Goal: Task Accomplishment & Management: Manage account settings

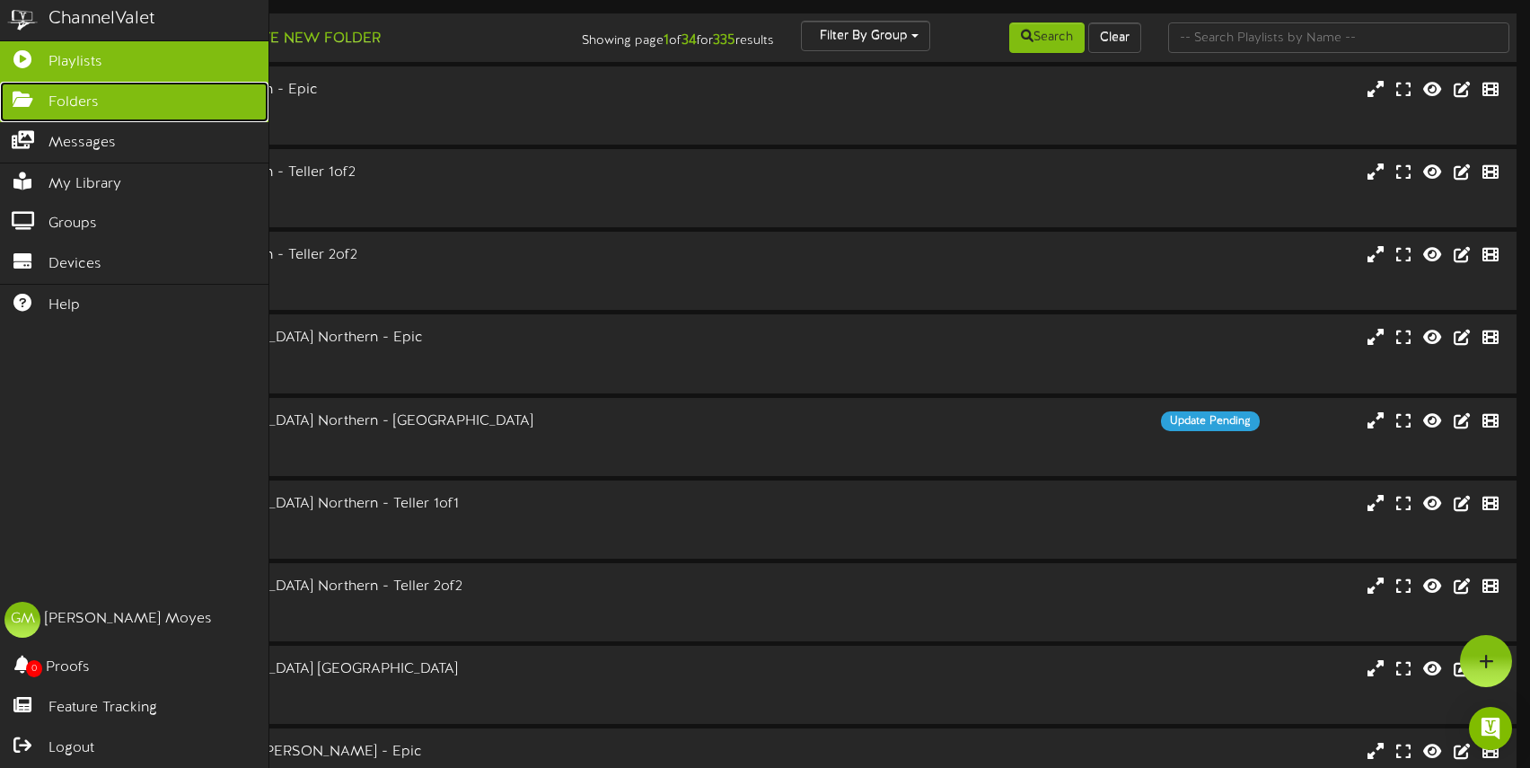
click at [25, 101] on icon at bounding box center [22, 97] width 45 height 13
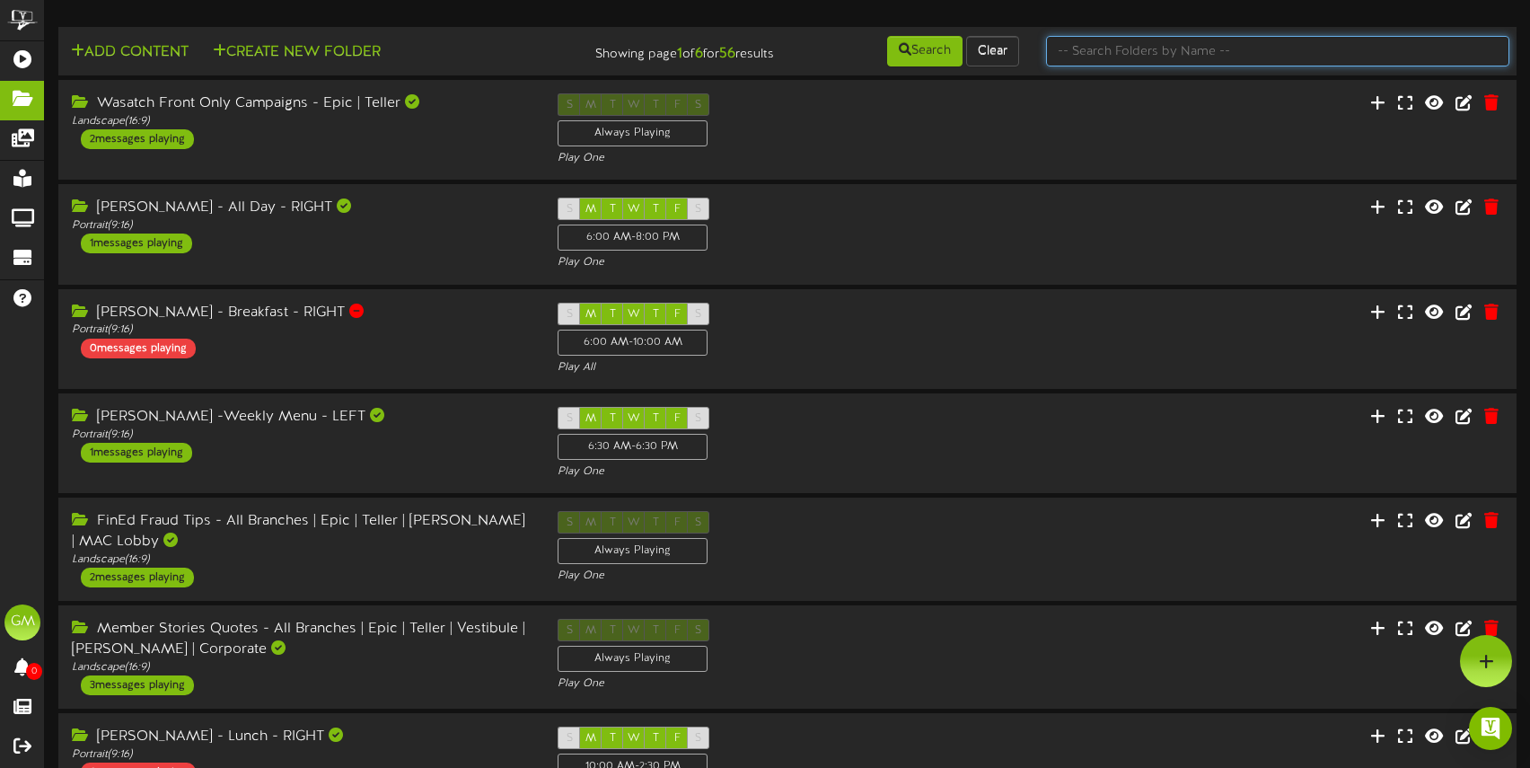
click at [1180, 51] on input "text" at bounding box center [1277, 51] width 463 height 31
type input "fraud"
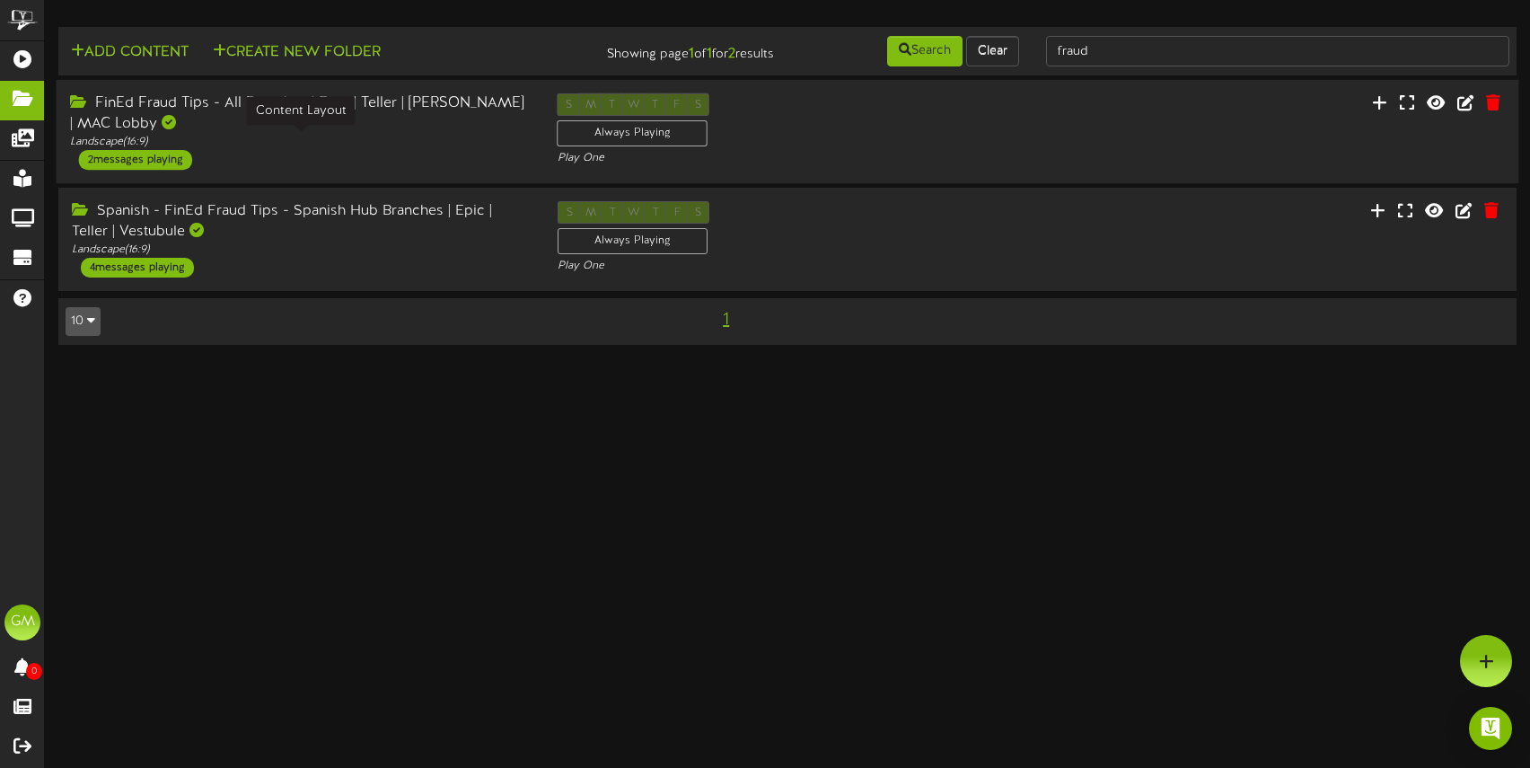
click at [360, 145] on div "Landscape ( 16:9 )" at bounding box center [300, 142] width 461 height 15
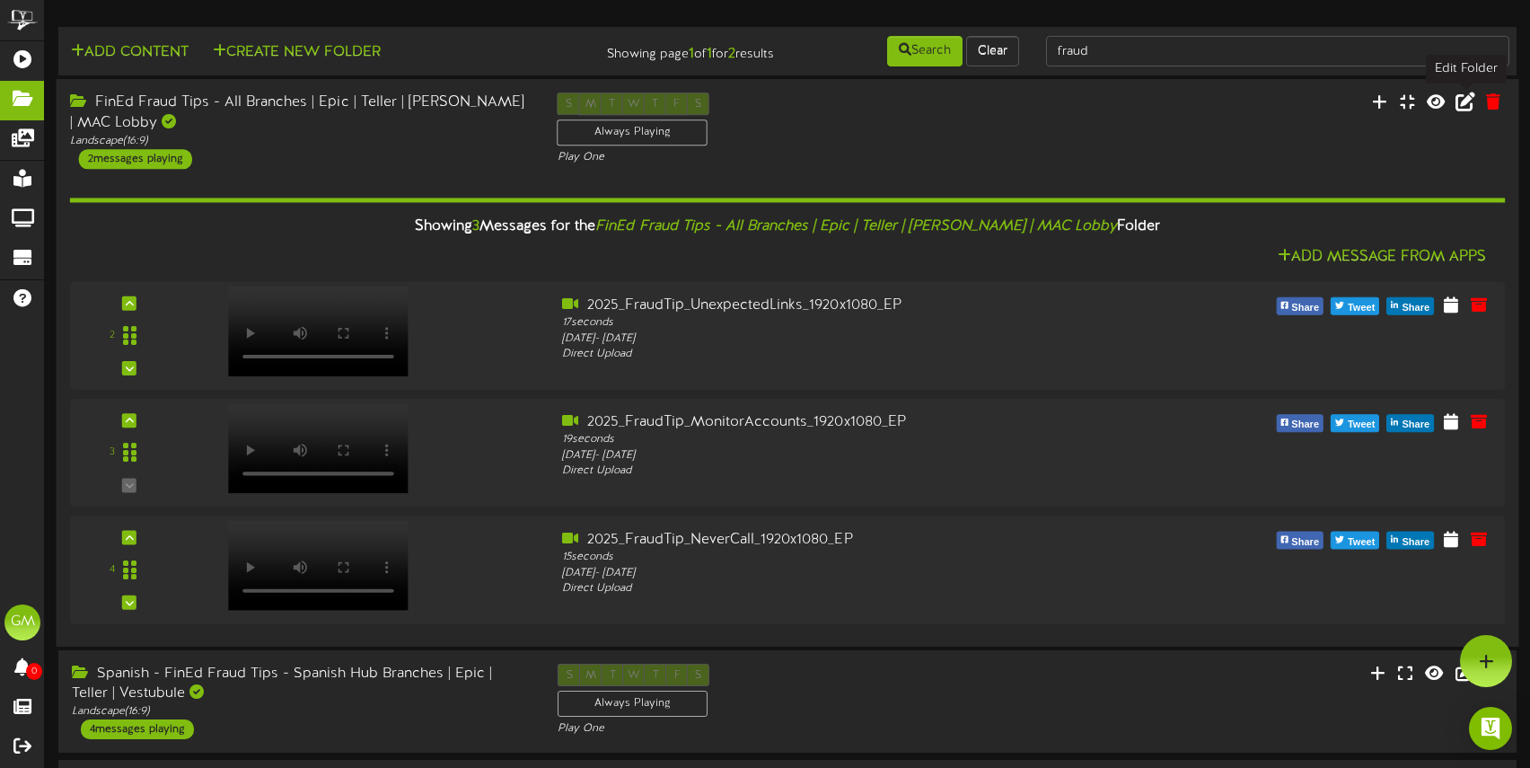
click at [1465, 100] on icon at bounding box center [1465, 102] width 20 height 20
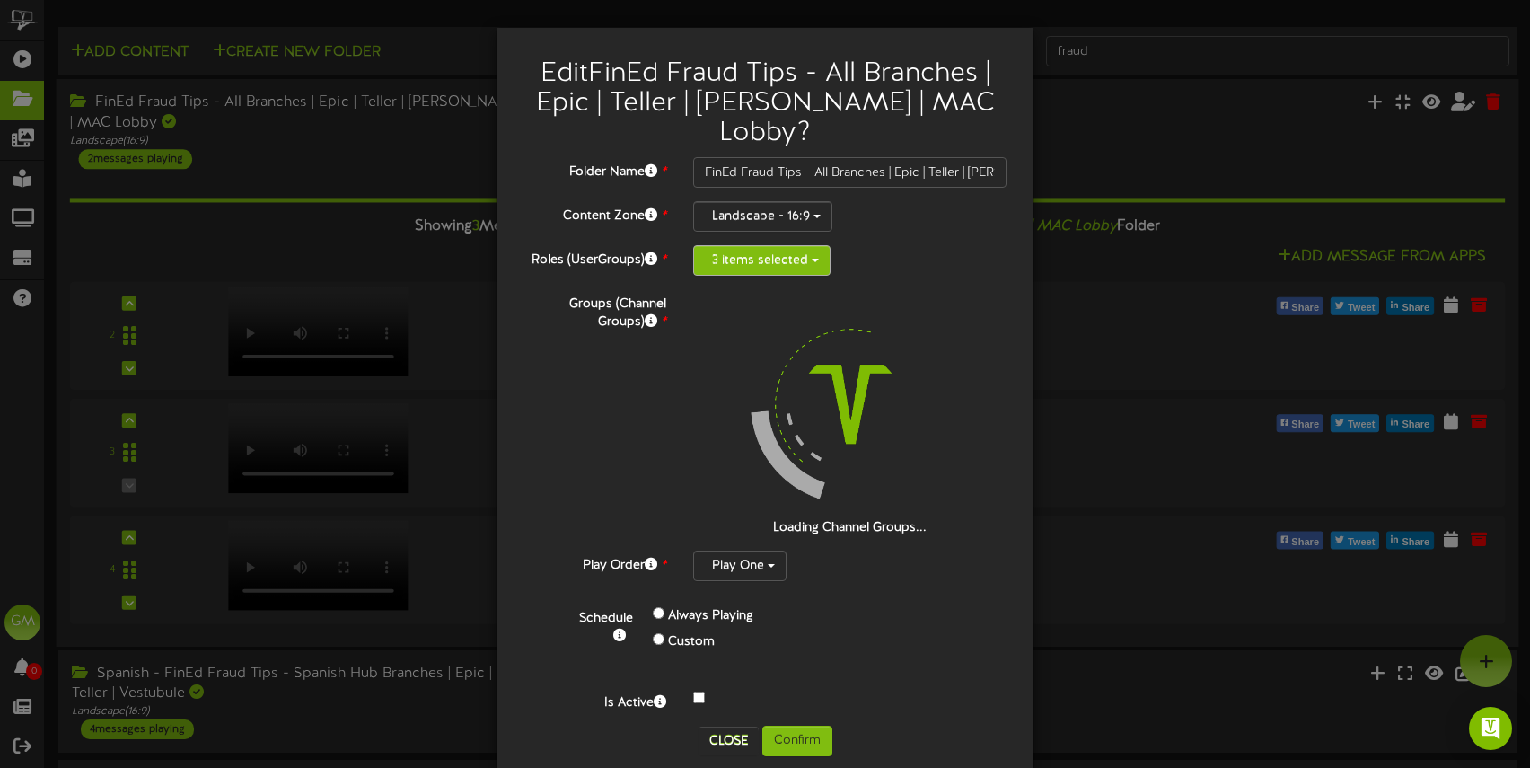
click at [805, 245] on button "3 items selected" at bounding box center [761, 260] width 137 height 31
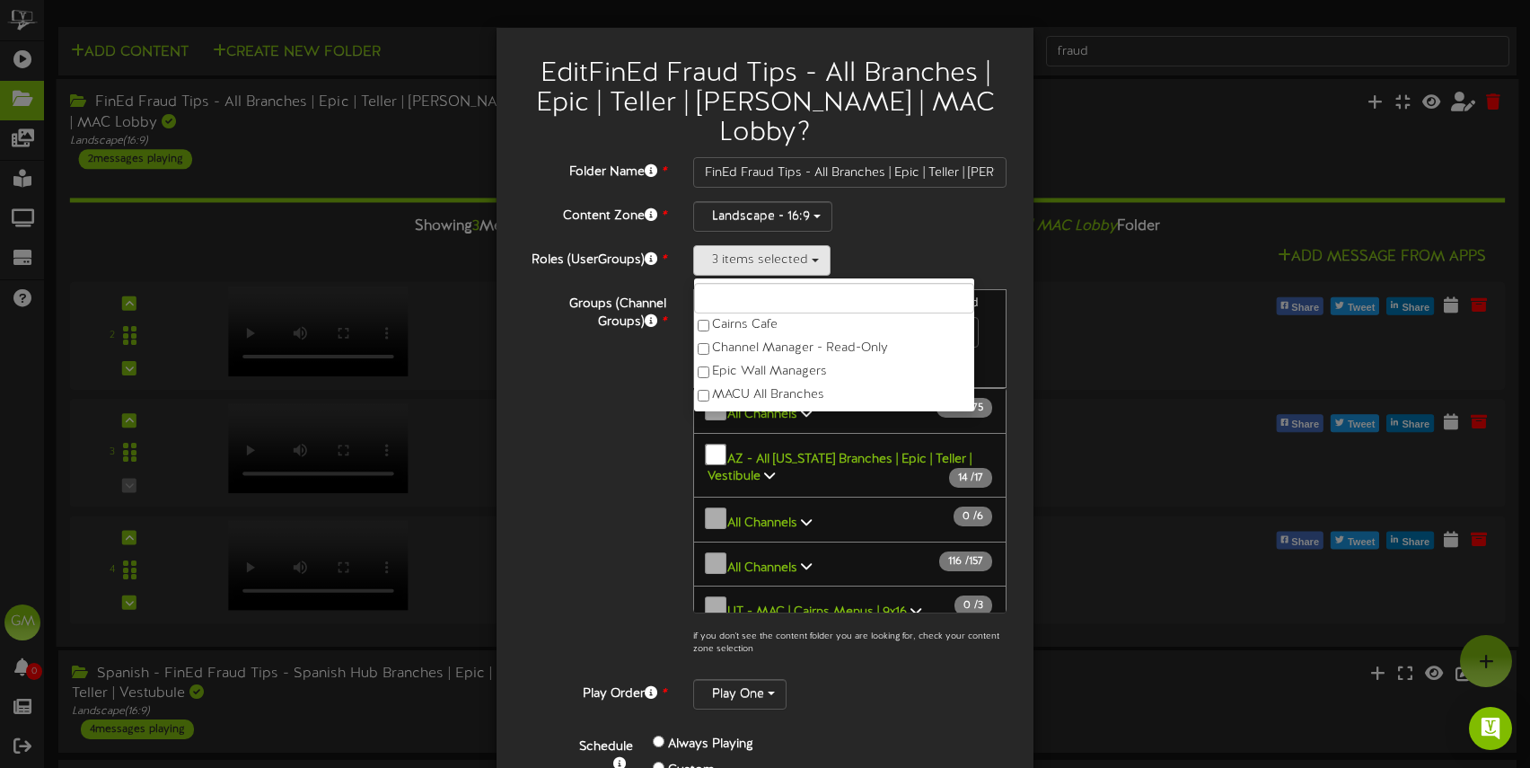
click at [554, 488] on div "Groups (Channel Groups) * 194 Channels selected Search Clear 172" at bounding box center [765, 477] width 510 height 376
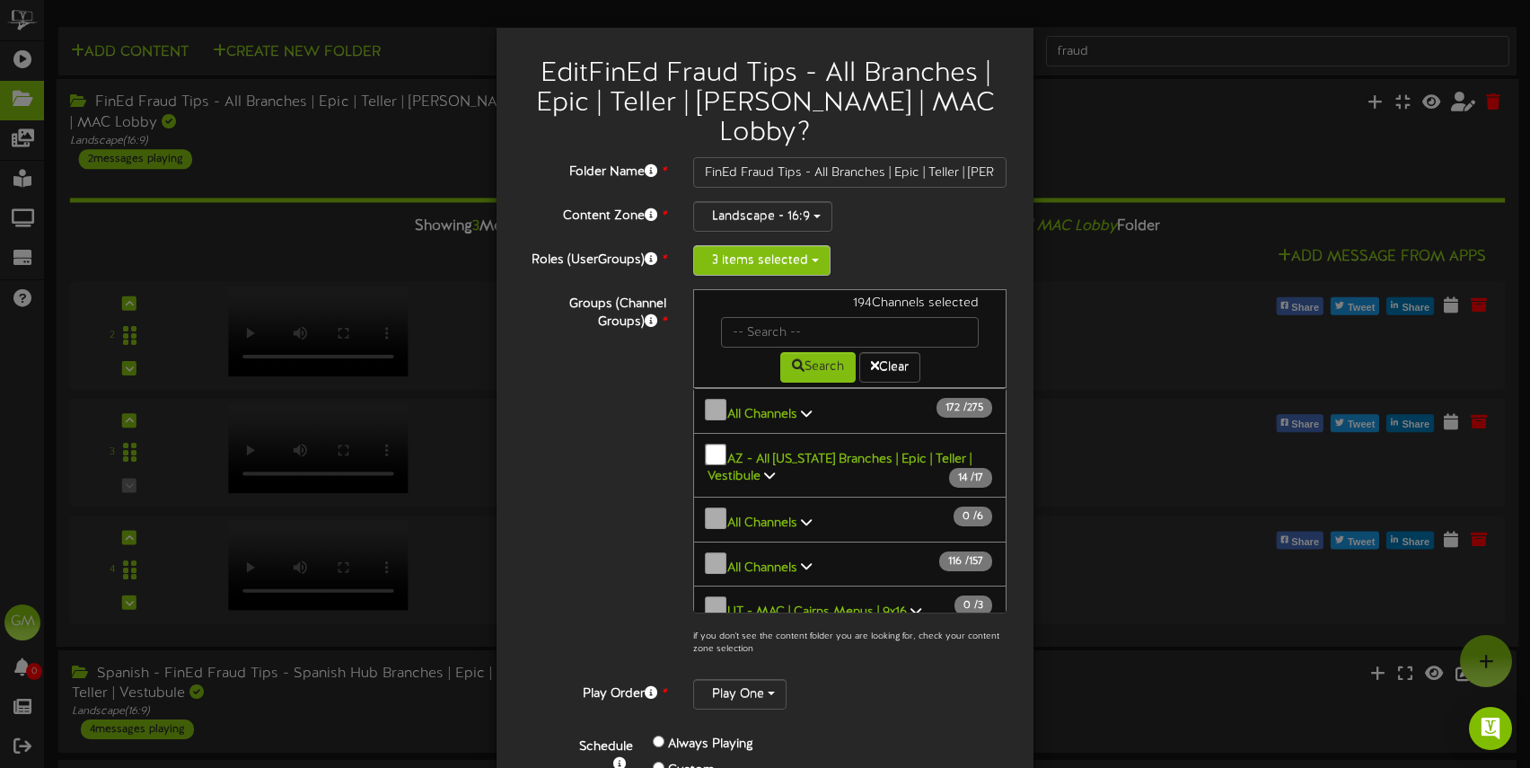
click at [775, 245] on button "3 items selected" at bounding box center [761, 260] width 137 height 31
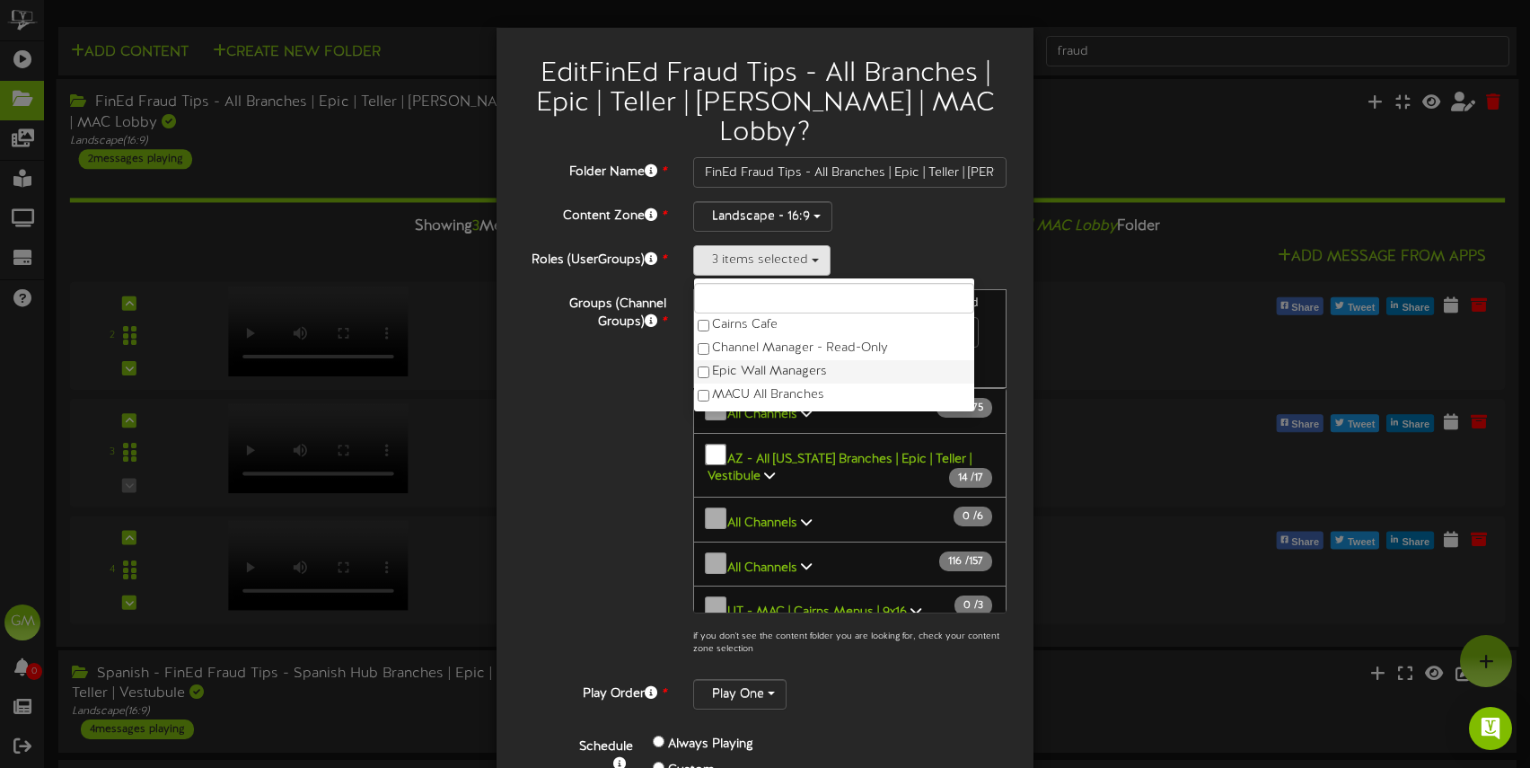
click at [756, 360] on label "Epic Wall Managers" at bounding box center [834, 371] width 280 height 23
click at [774, 337] on label "Channel Manager - Read-Only" at bounding box center [834, 348] width 280 height 23
click at [630, 382] on div "Groups (Channel Groups) * 194 Channels selected Search Clear 172" at bounding box center [765, 477] width 510 height 376
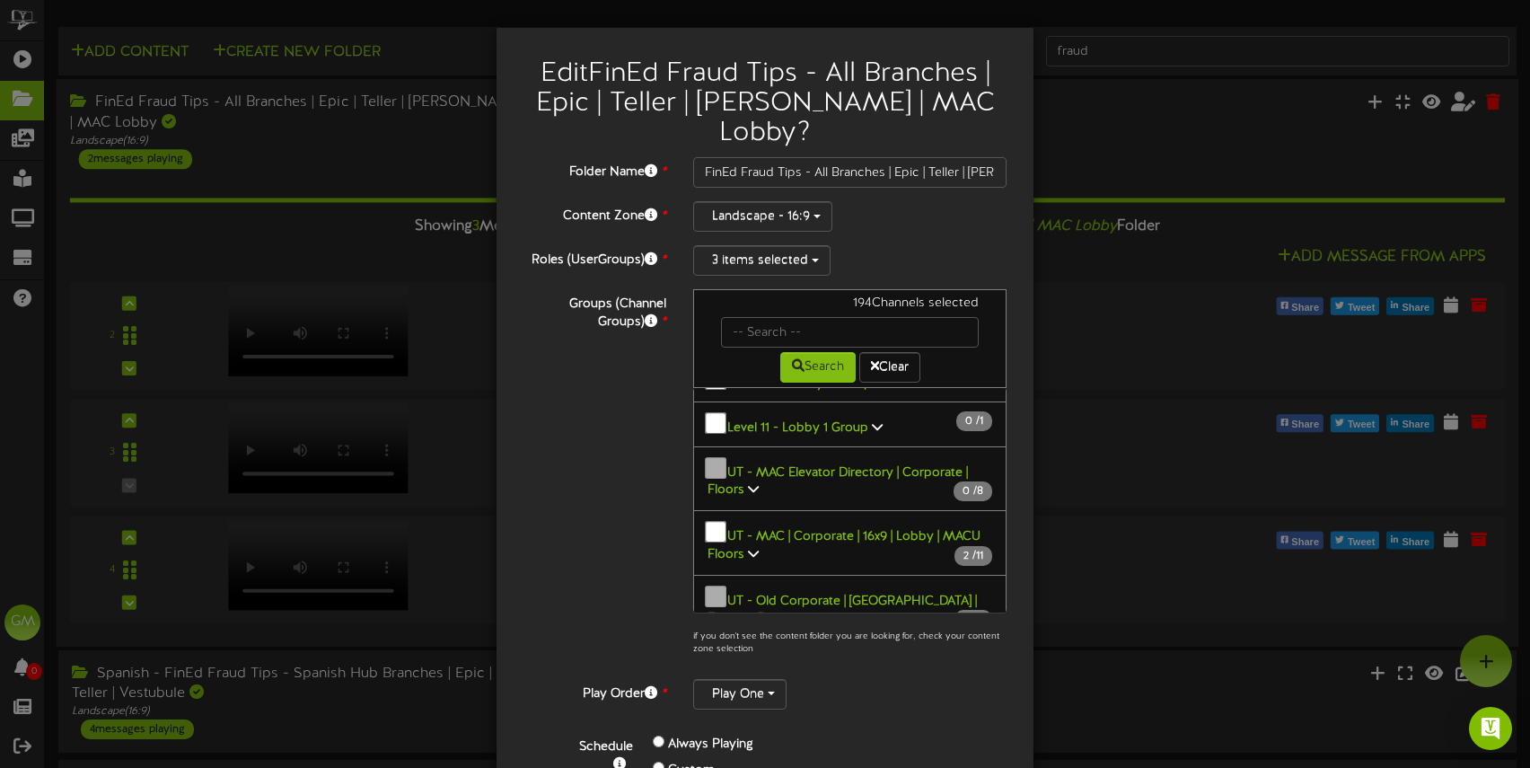
scroll to position [549, 0]
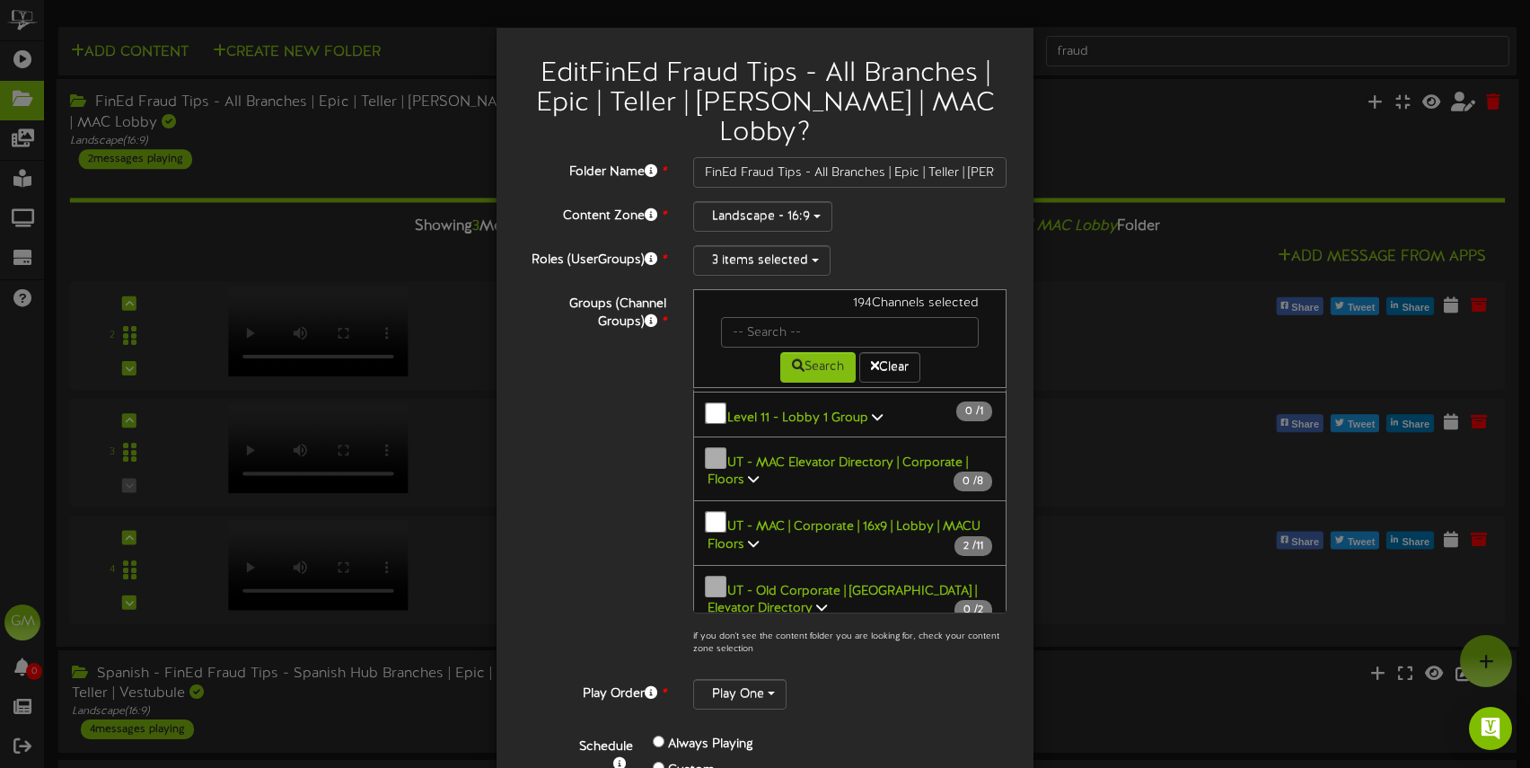
click at [751, 537] on icon at bounding box center [753, 543] width 11 height 13
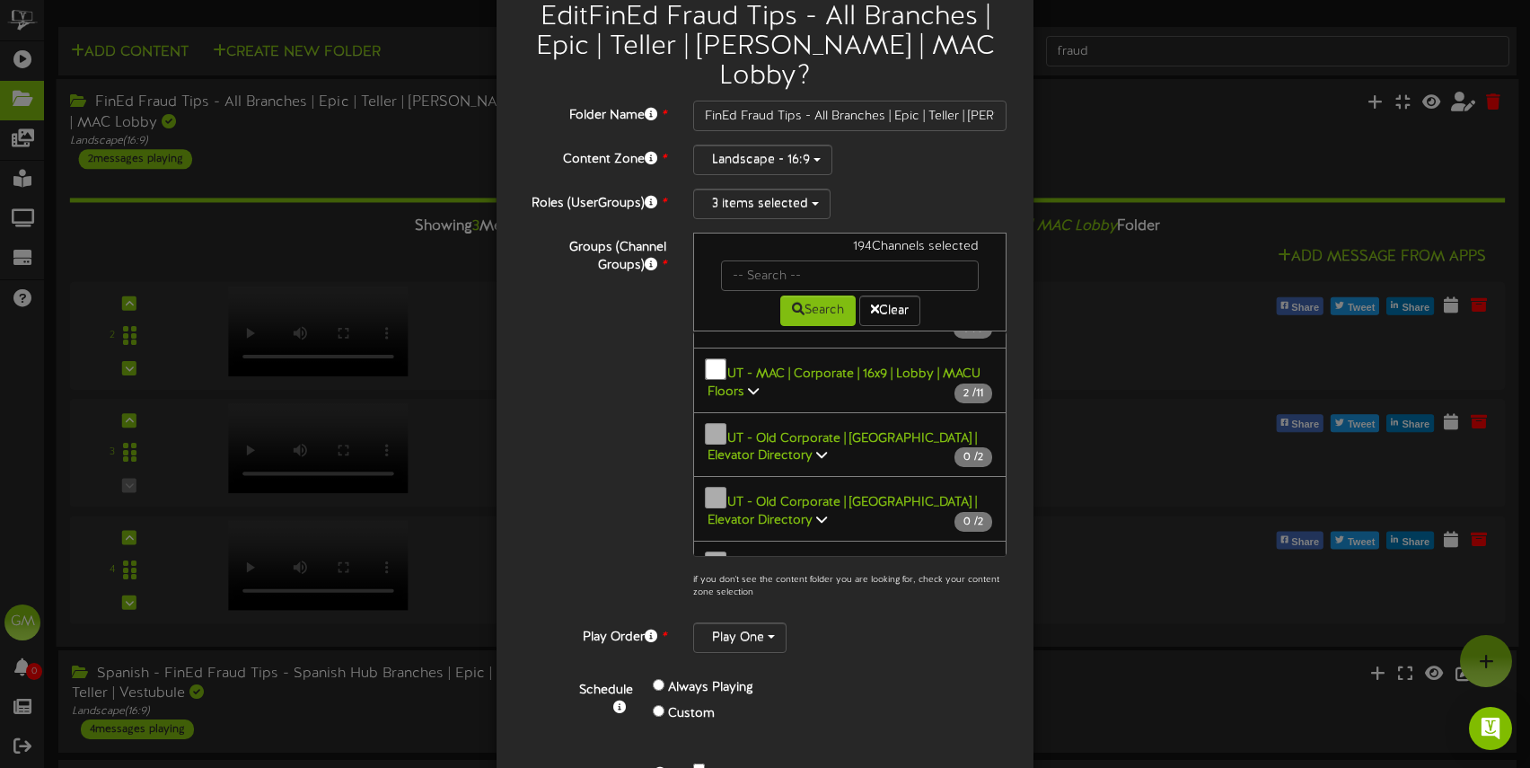
scroll to position [664, 0]
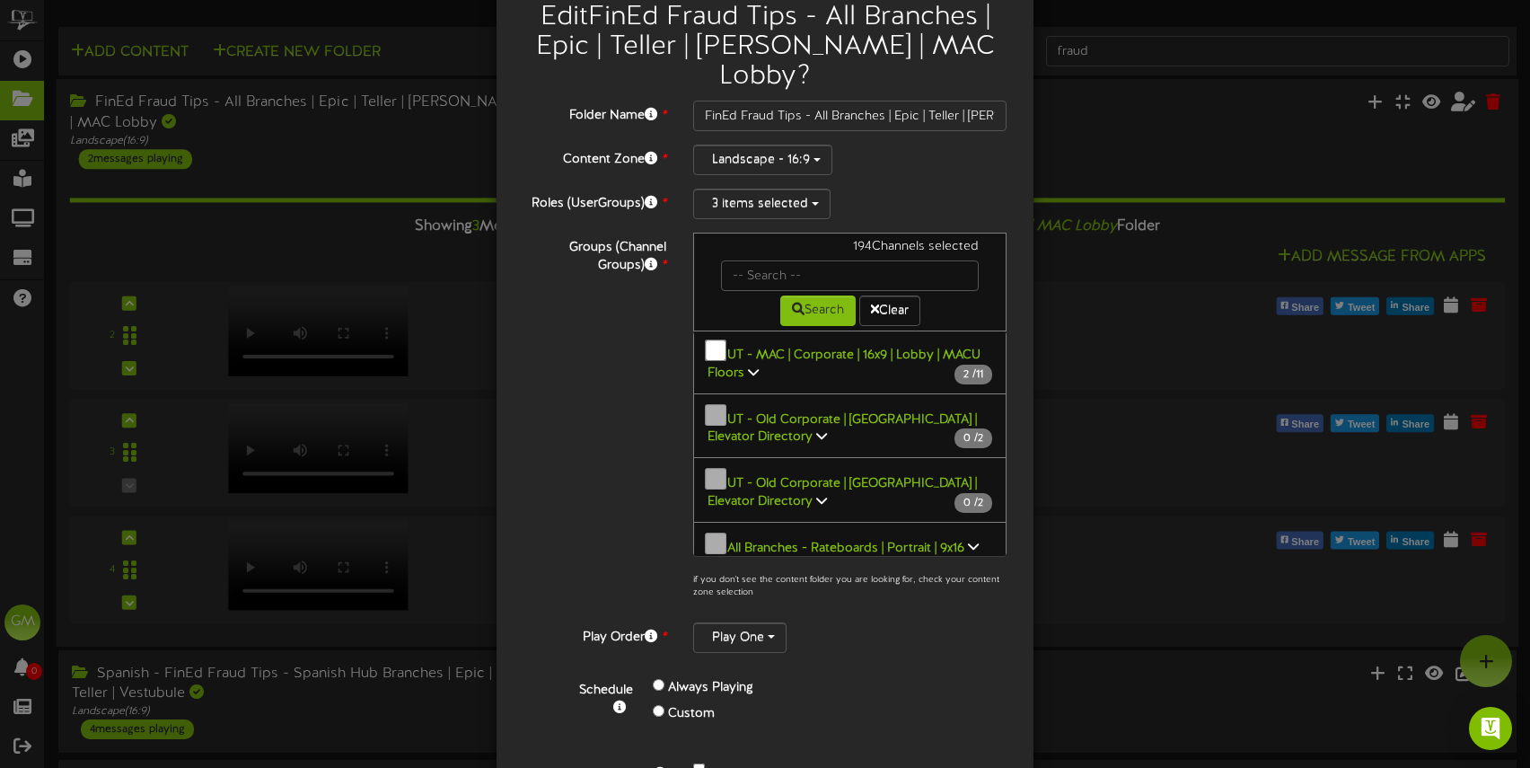
click at [816, 494] on icon at bounding box center [821, 500] width 11 height 13
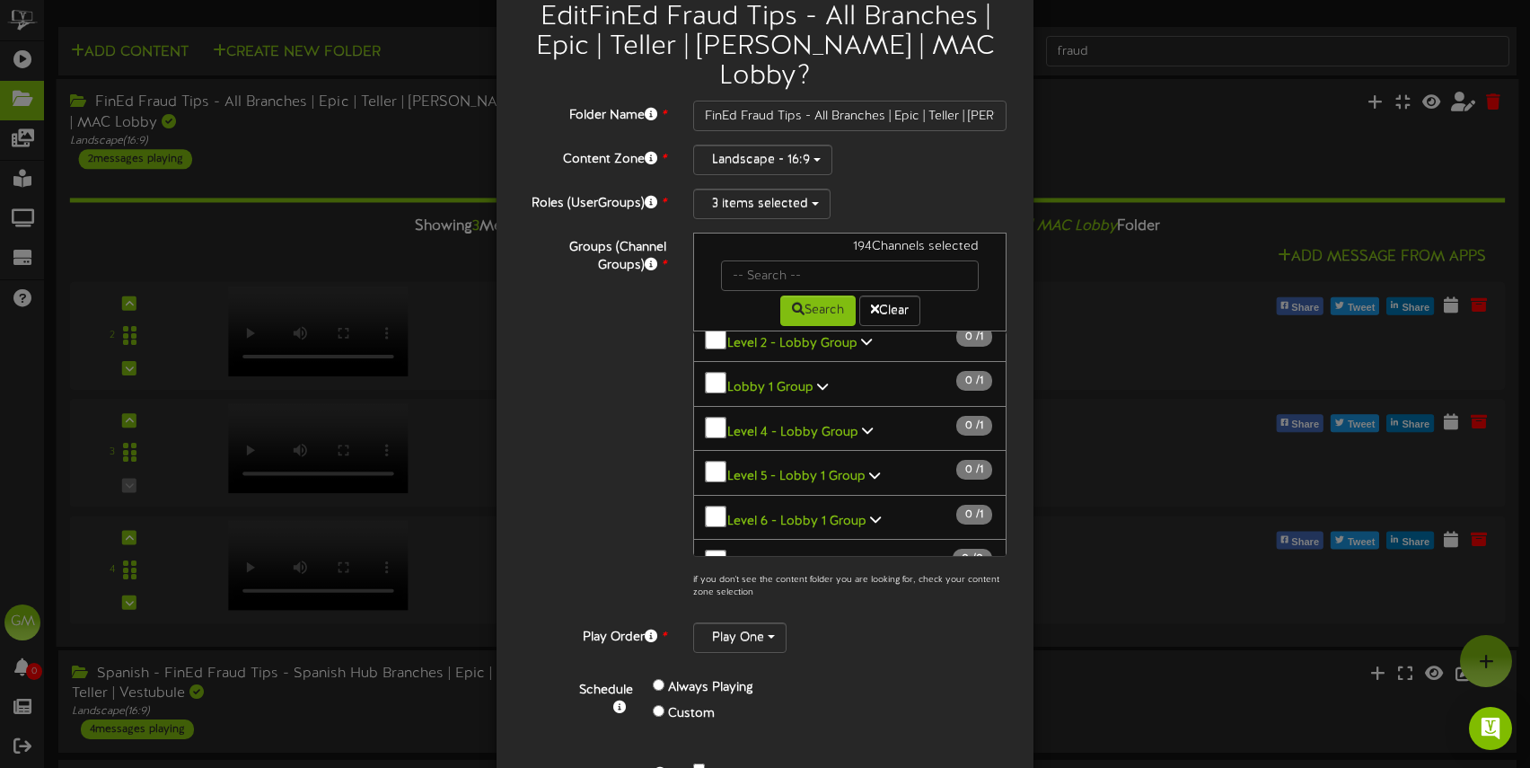
scroll to position [99, 0]
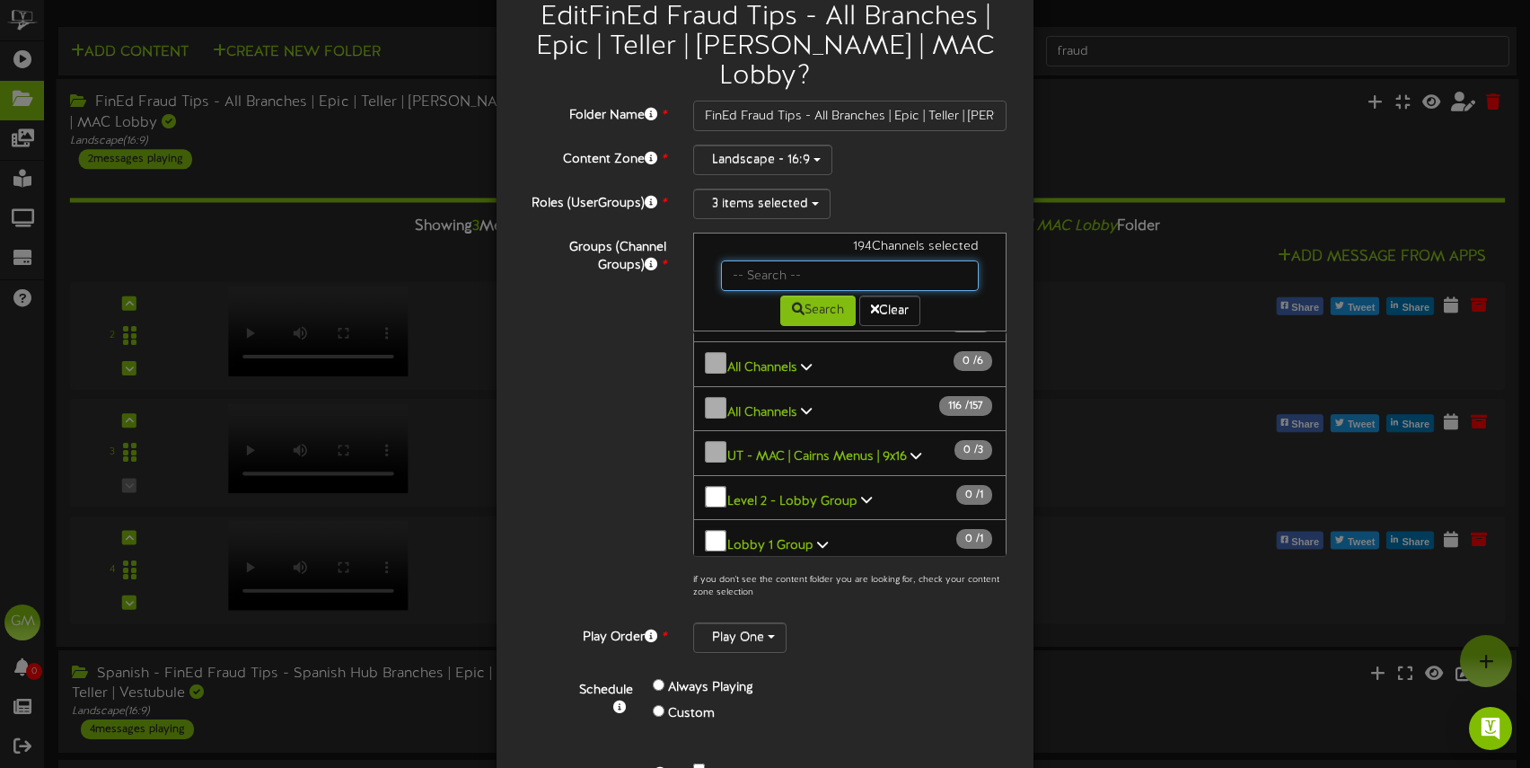
click at [780, 260] on input "text" at bounding box center [850, 275] width 258 height 31
type input "MAC"
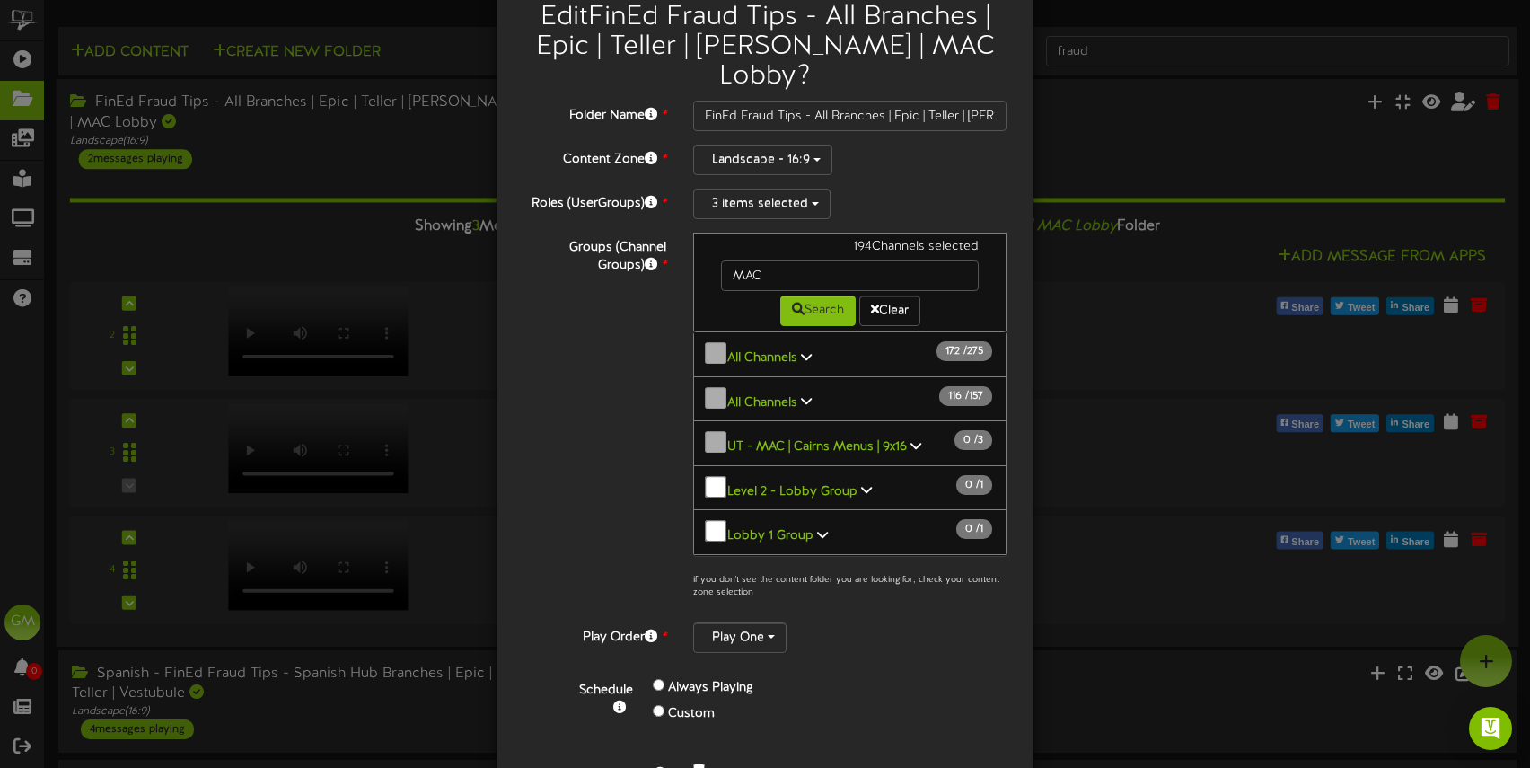
click at [590, 422] on div "Groups (Channel Groups) * 194 Channels selected MAC Search Clear" at bounding box center [765, 421] width 510 height 376
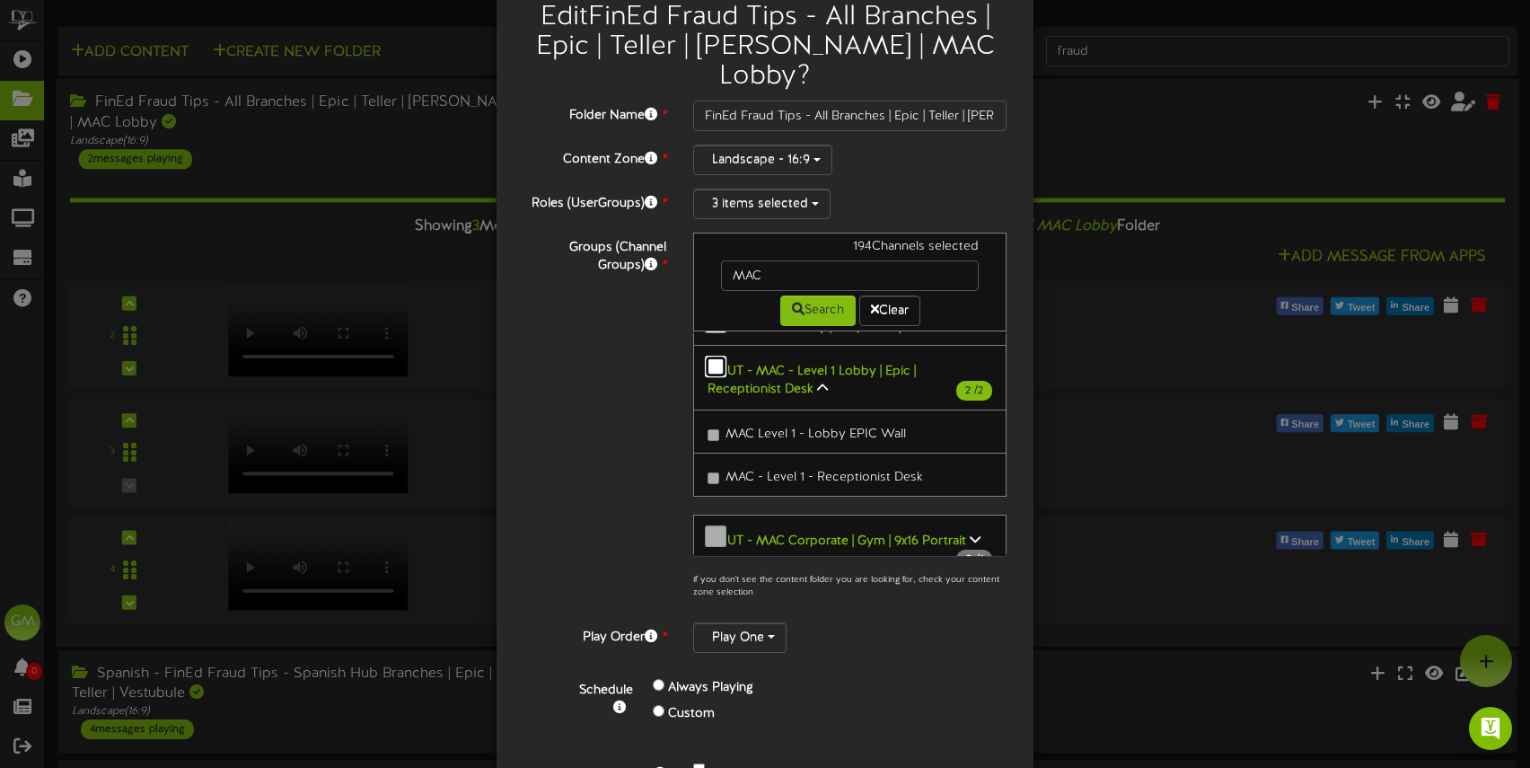
scroll to position [127, 0]
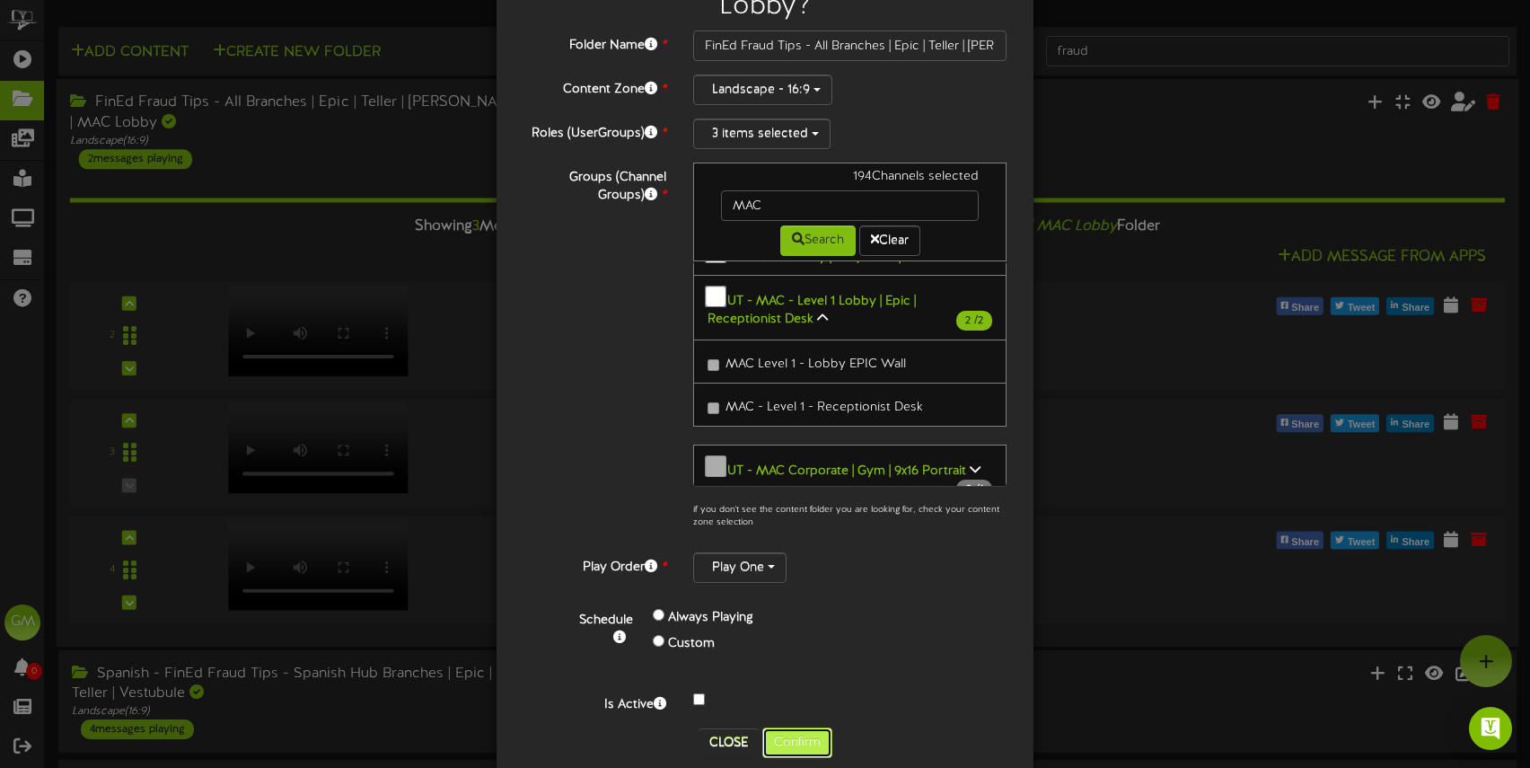
click at [798, 727] on button "Confirm" at bounding box center [797, 742] width 70 height 31
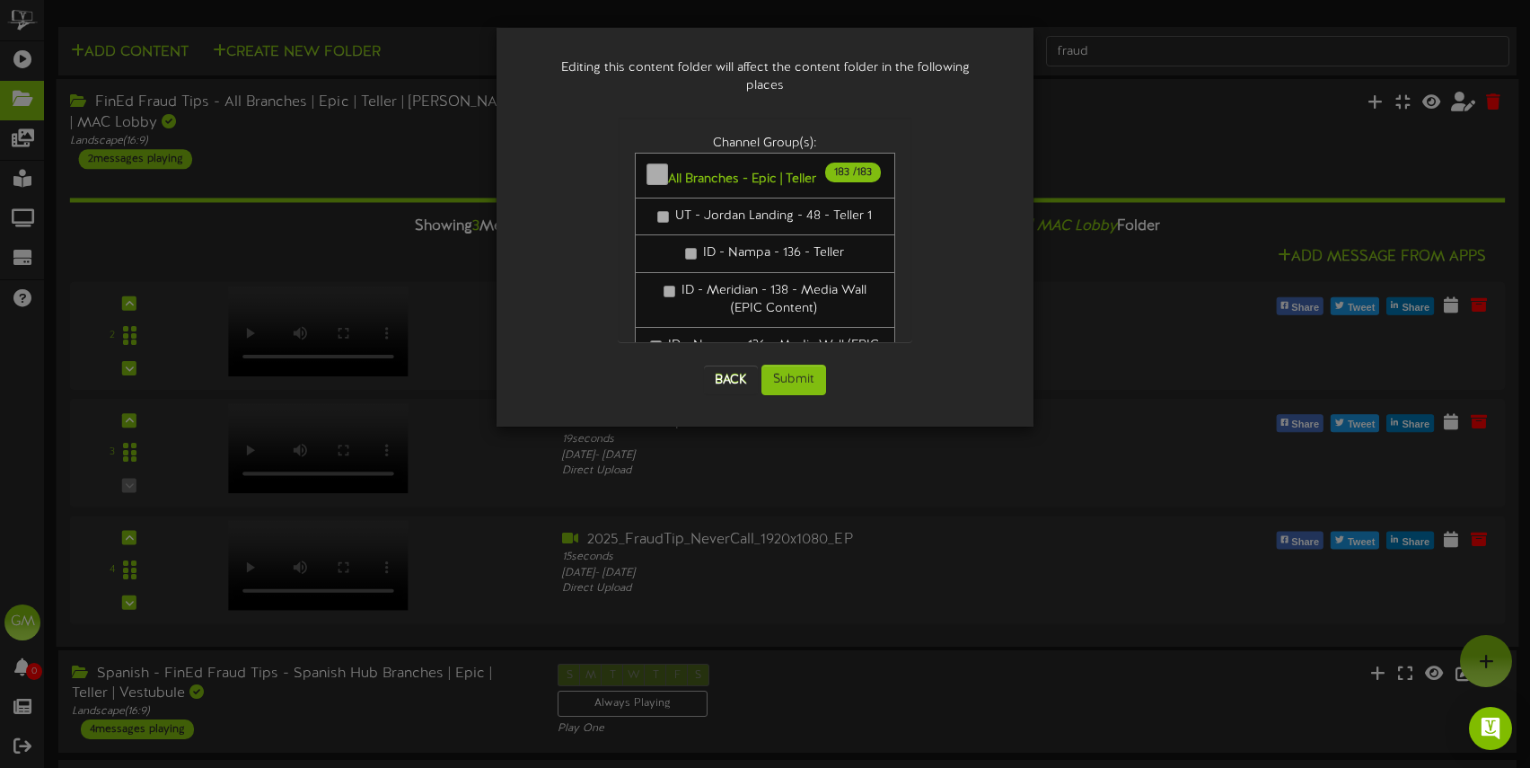
scroll to position [0, 0]
click at [796, 364] on button "Submit" at bounding box center [793, 379] width 65 height 31
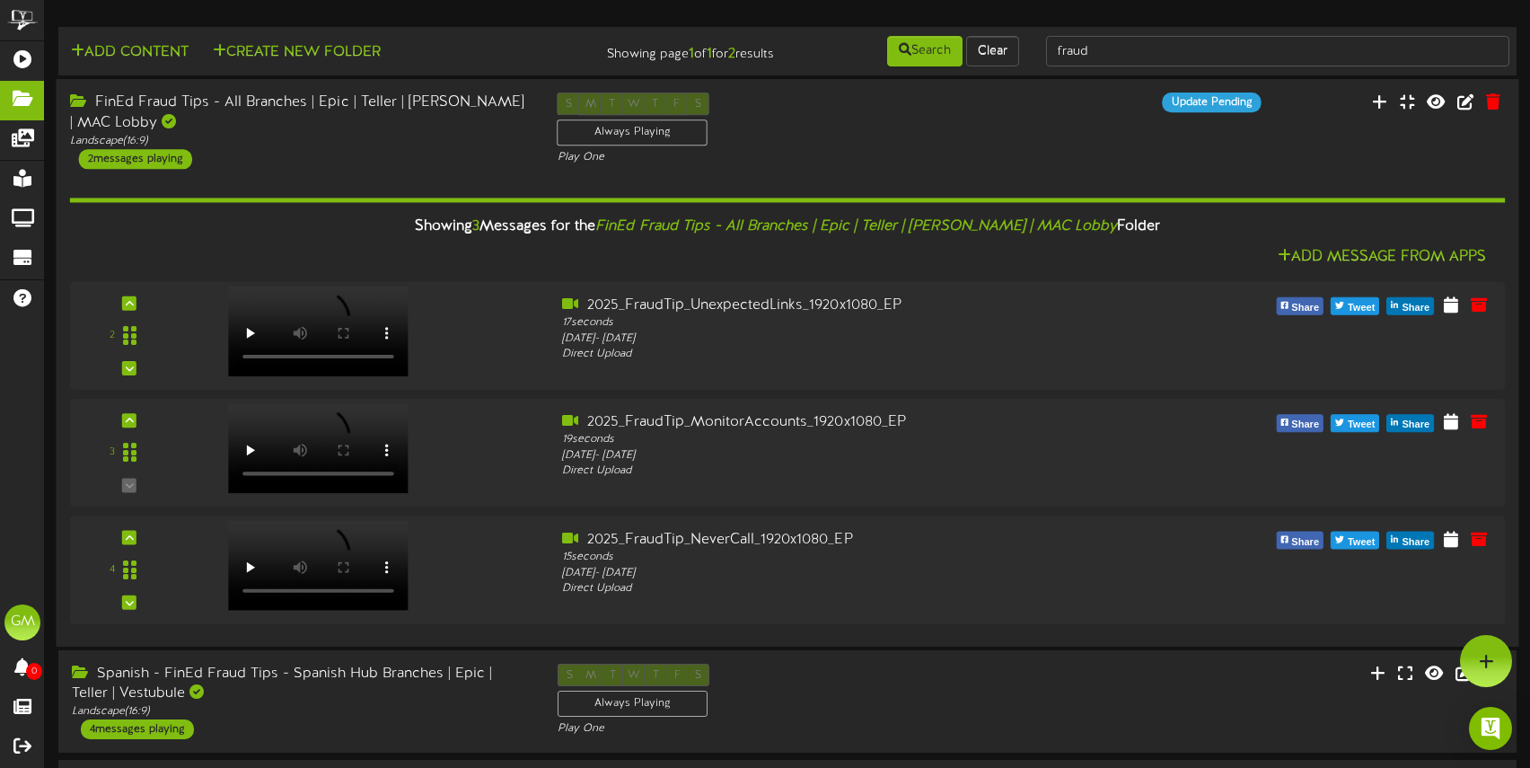
click at [950, 132] on div "S M T W T F S Always Playing Play One" at bounding box center [787, 129] width 487 height 74
